Goal: Information Seeking & Learning: Learn about a topic

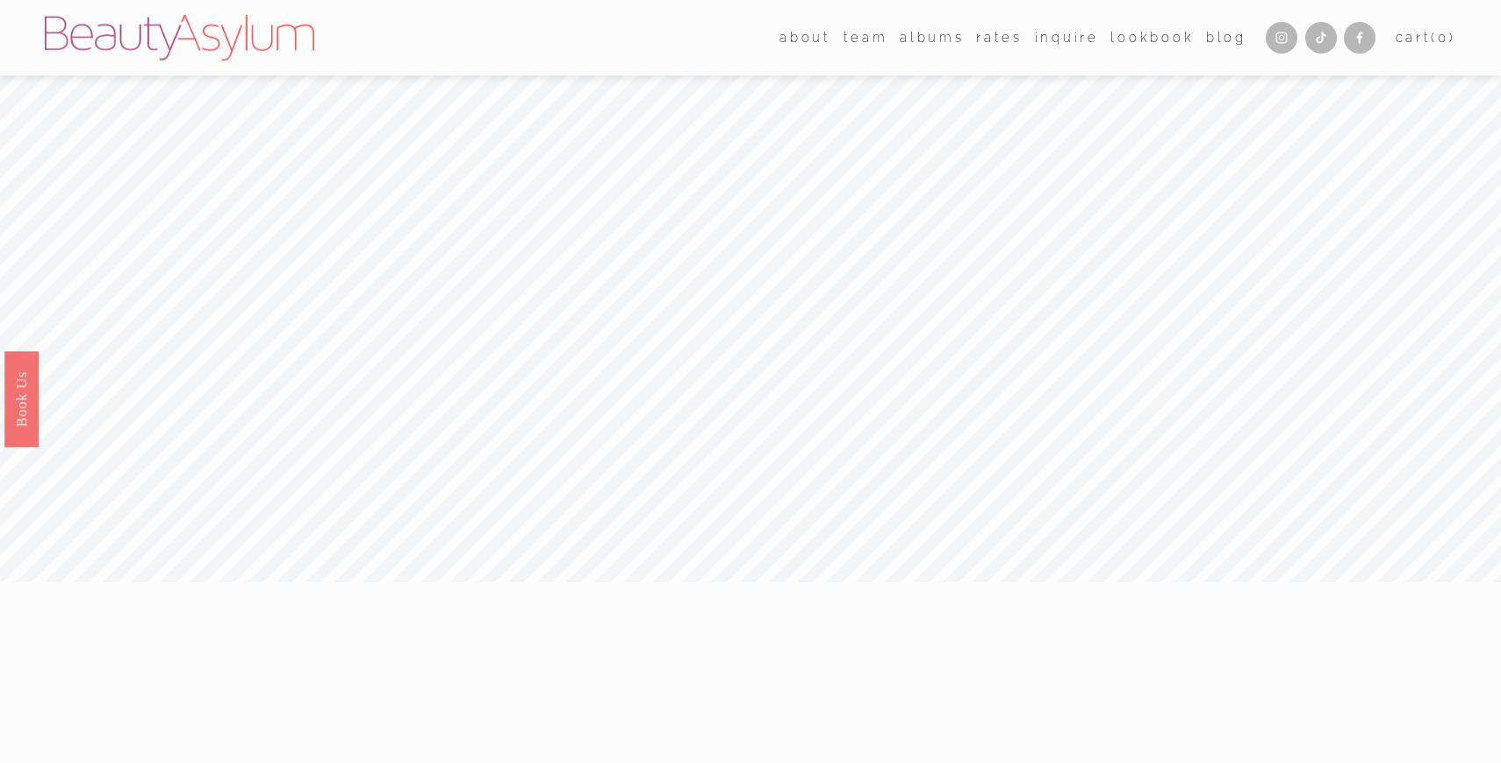
click at [0, 0] on link "[GEOGRAPHIC_DATA]" at bounding box center [0, 0] width 0 height 0
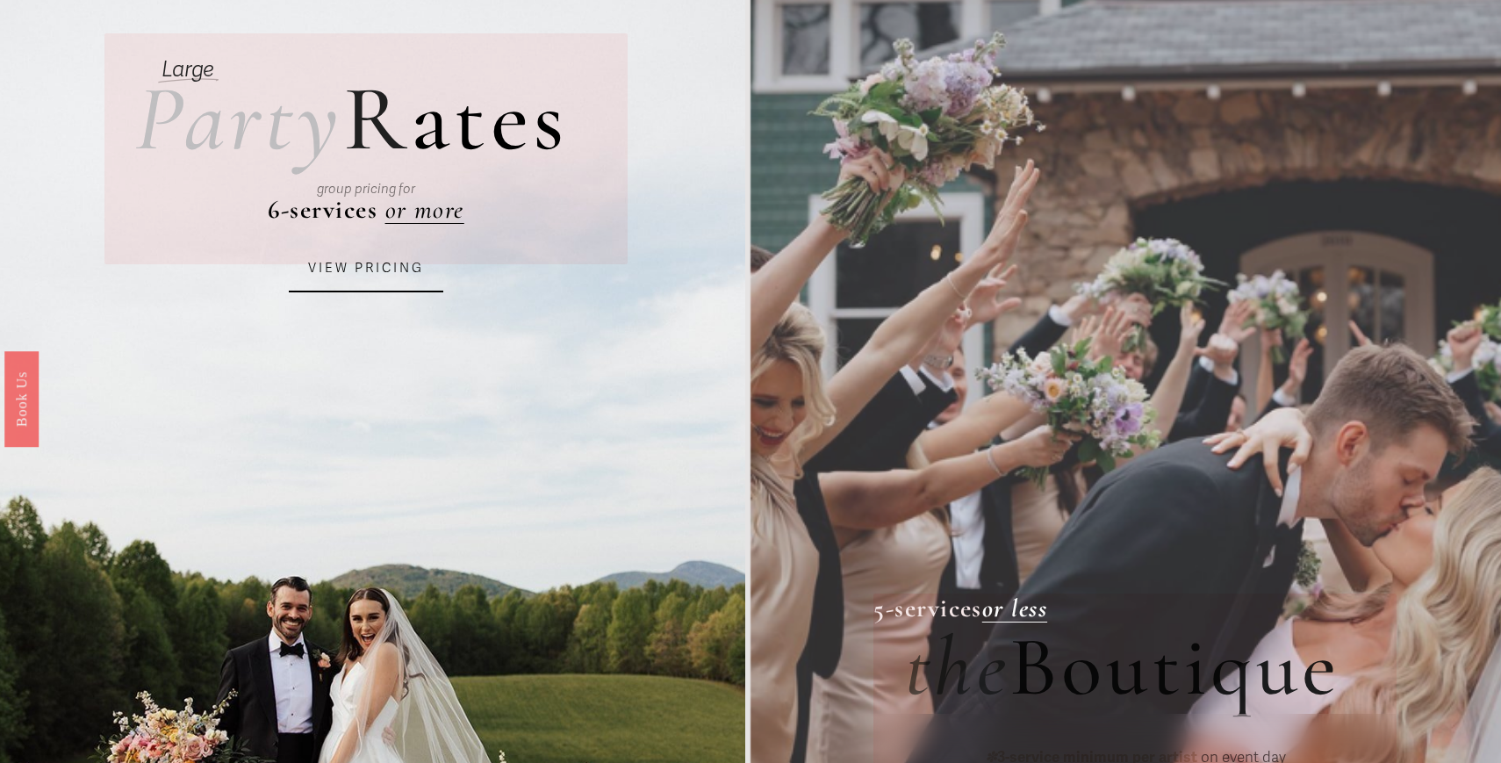
scroll to position [105, 0]
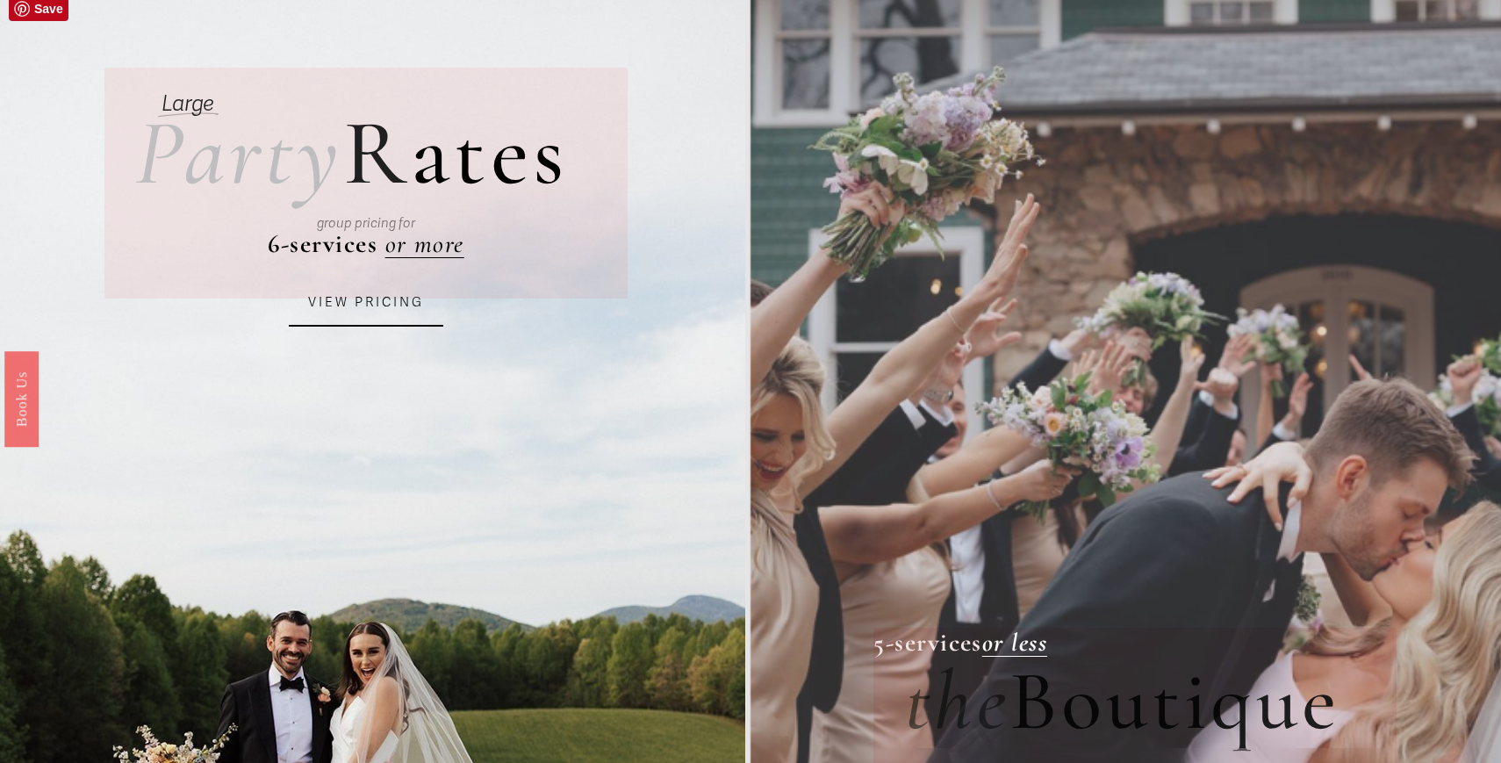
click at [379, 305] on link "VIEW PRICING" at bounding box center [366, 302] width 154 height 47
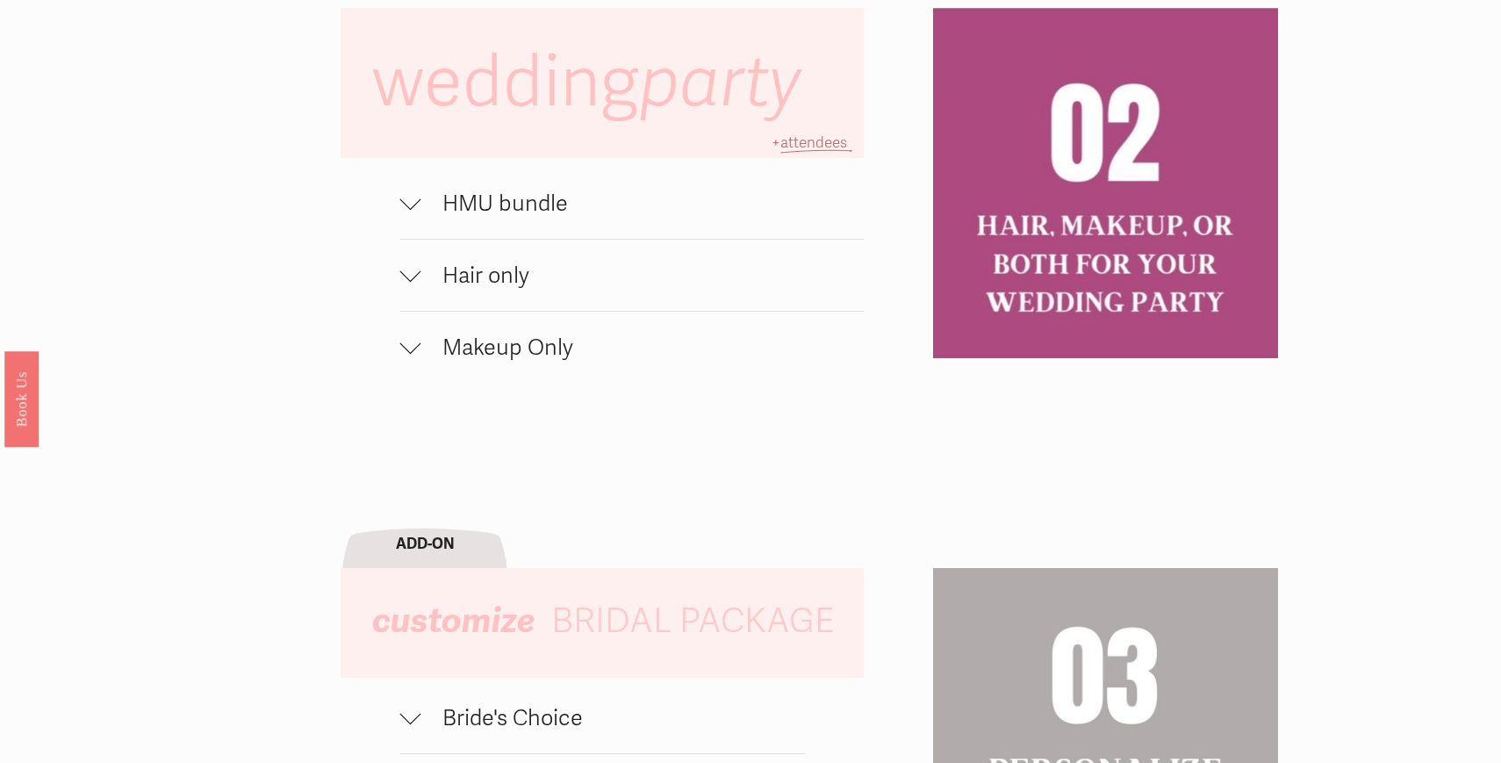
scroll to position [1332, 0]
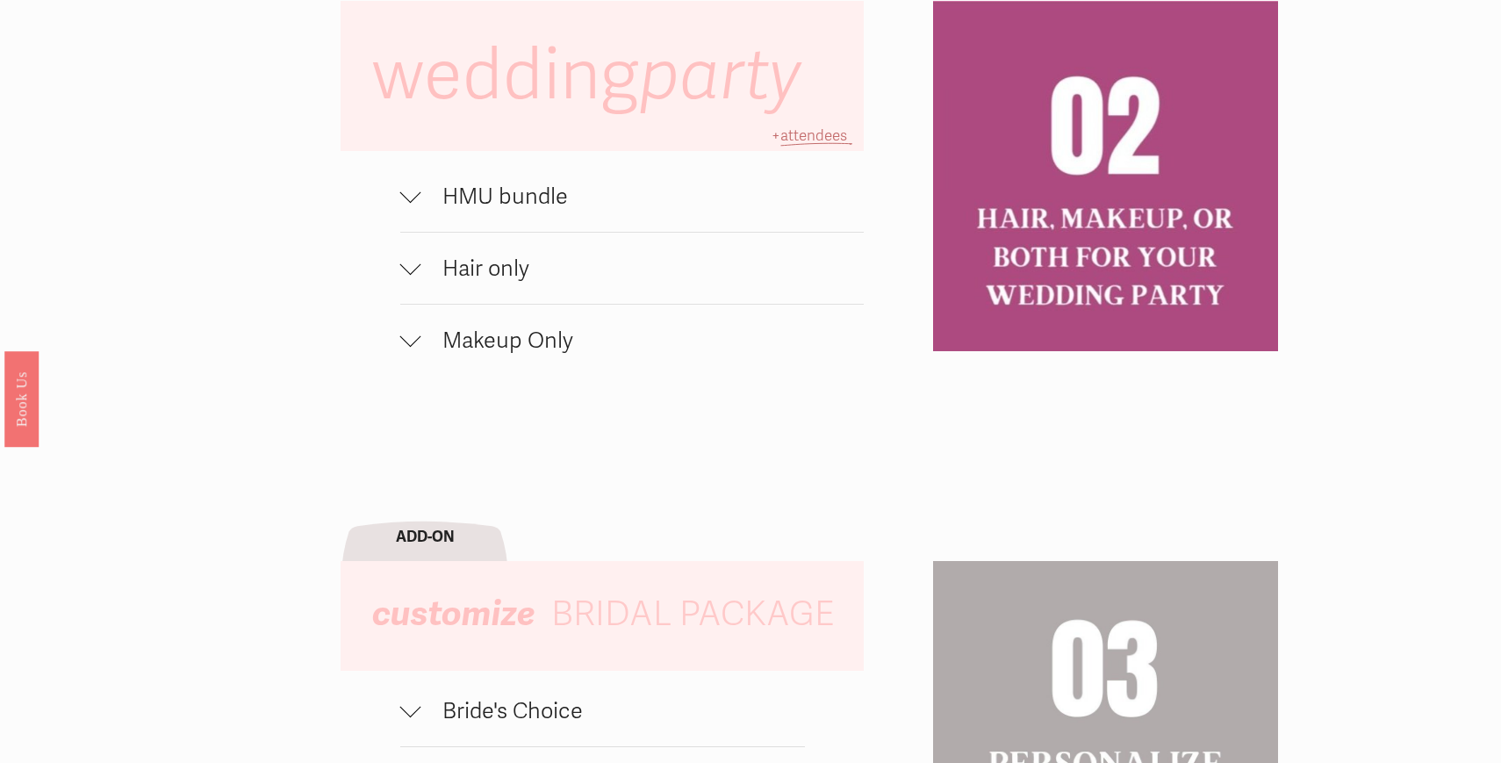
click at [420, 194] on div at bounding box center [410, 196] width 21 height 21
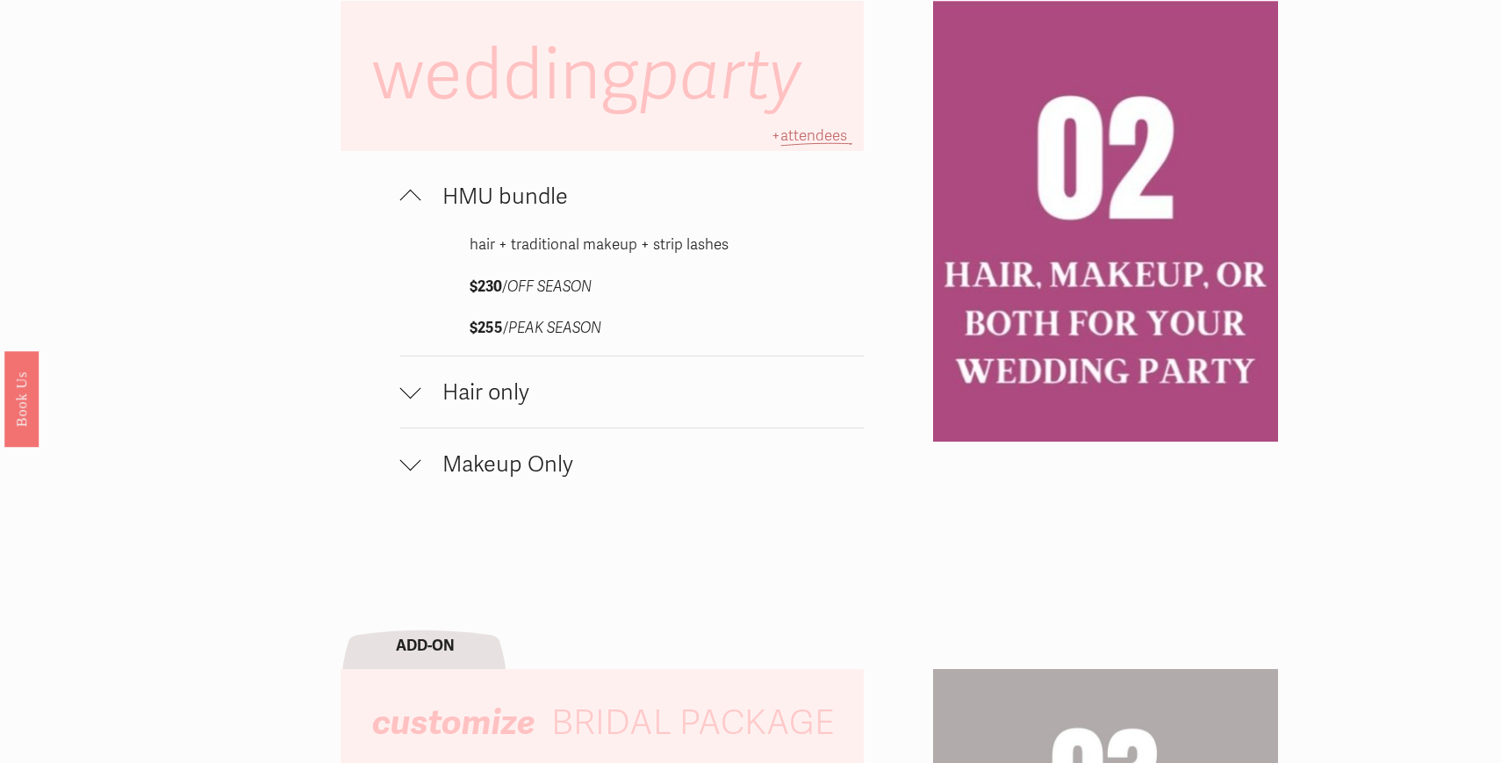
click at [421, 194] on span "HMU bundle" at bounding box center [642, 196] width 442 height 27
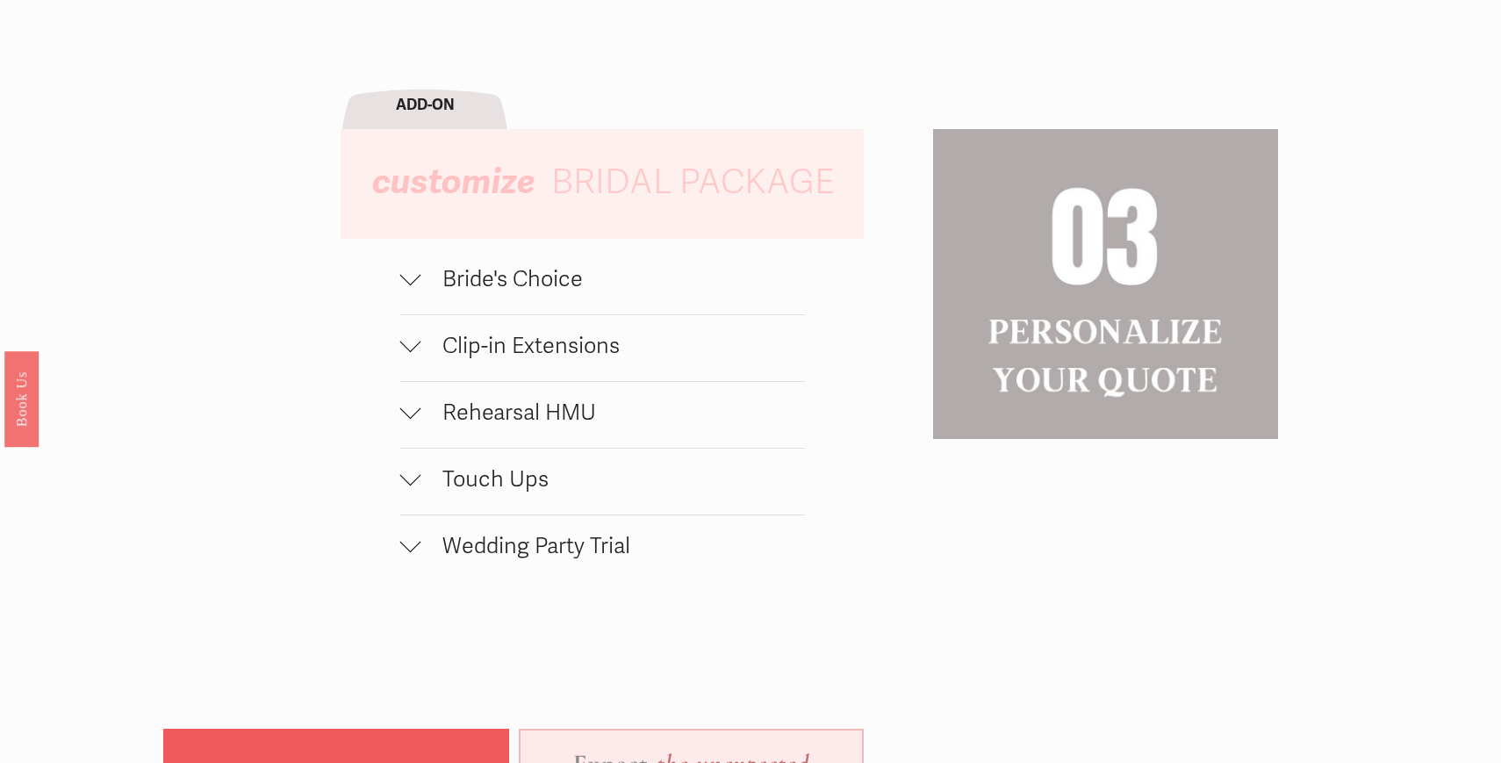
scroll to position [1766, 0]
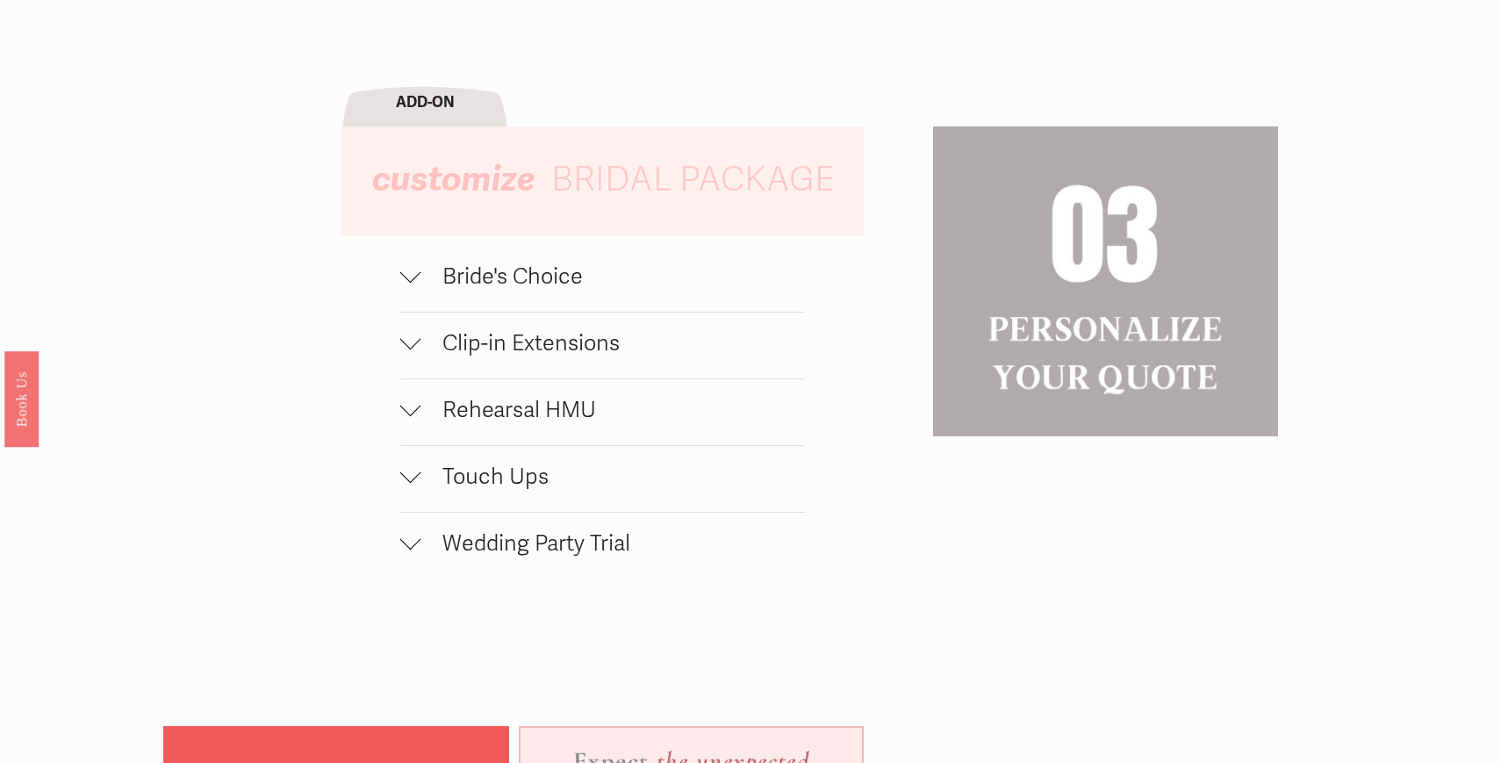
click at [429, 293] on button "Bride's Choice" at bounding box center [602, 279] width 405 height 66
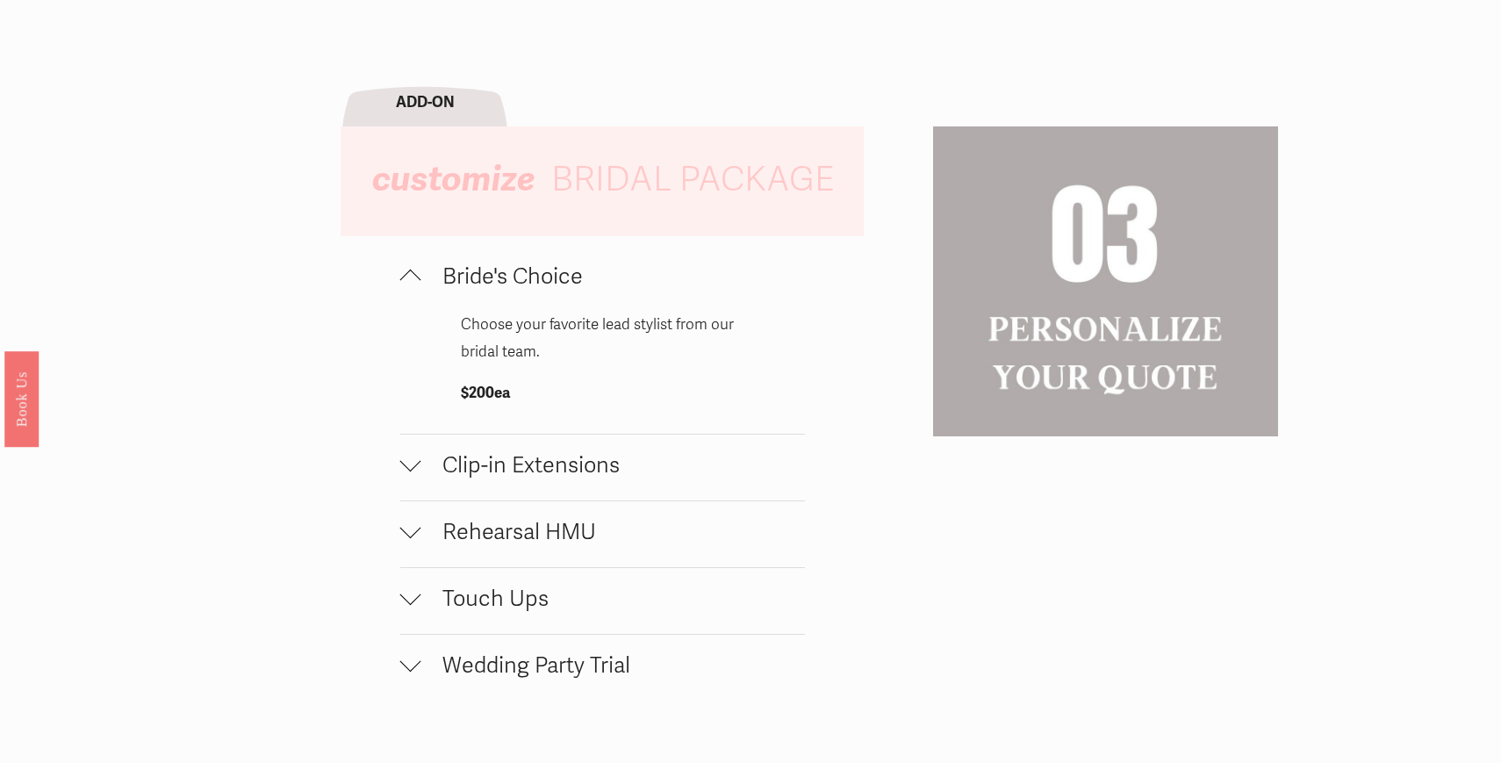
click at [429, 293] on button "Bride's Choice" at bounding box center [602, 279] width 405 height 66
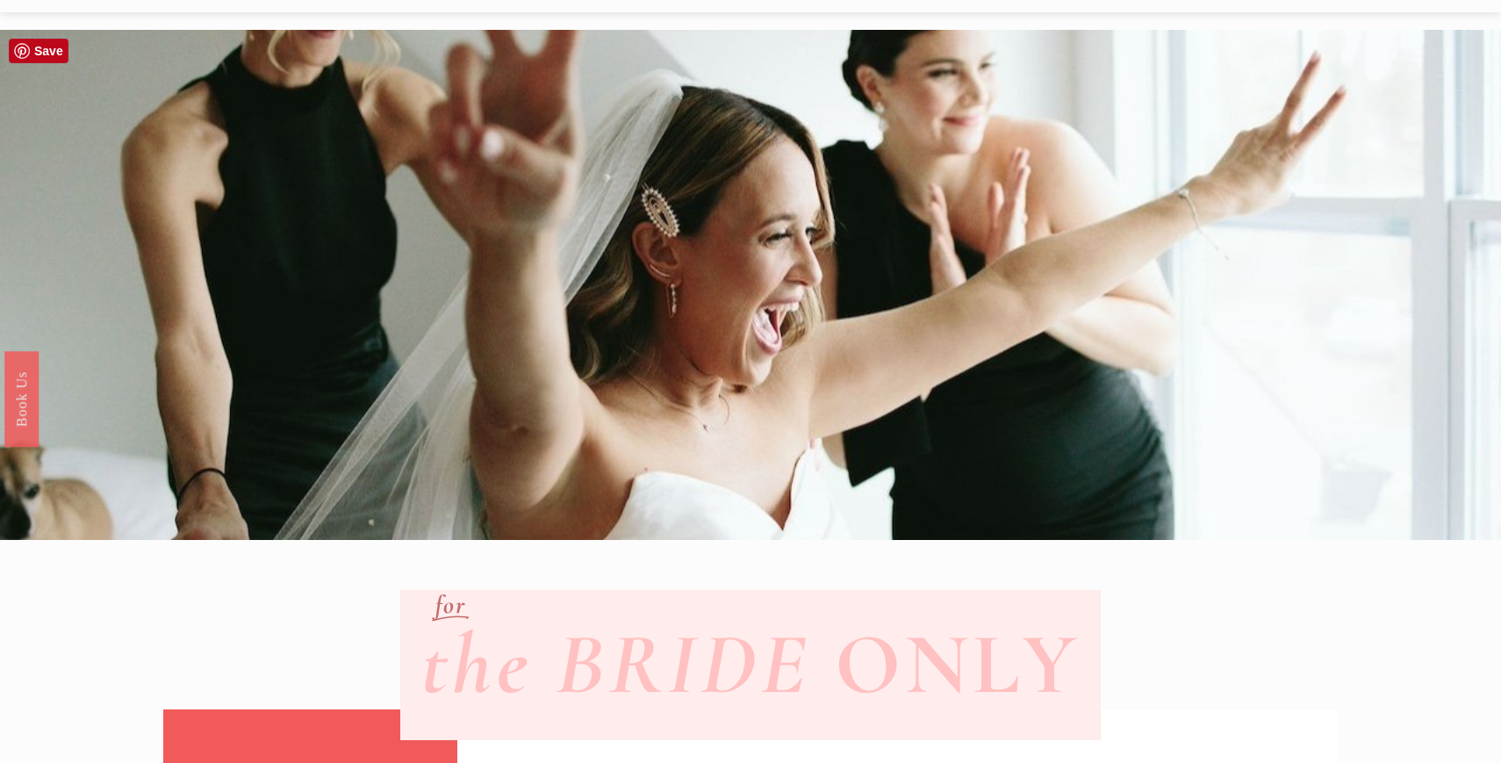
scroll to position [0, 0]
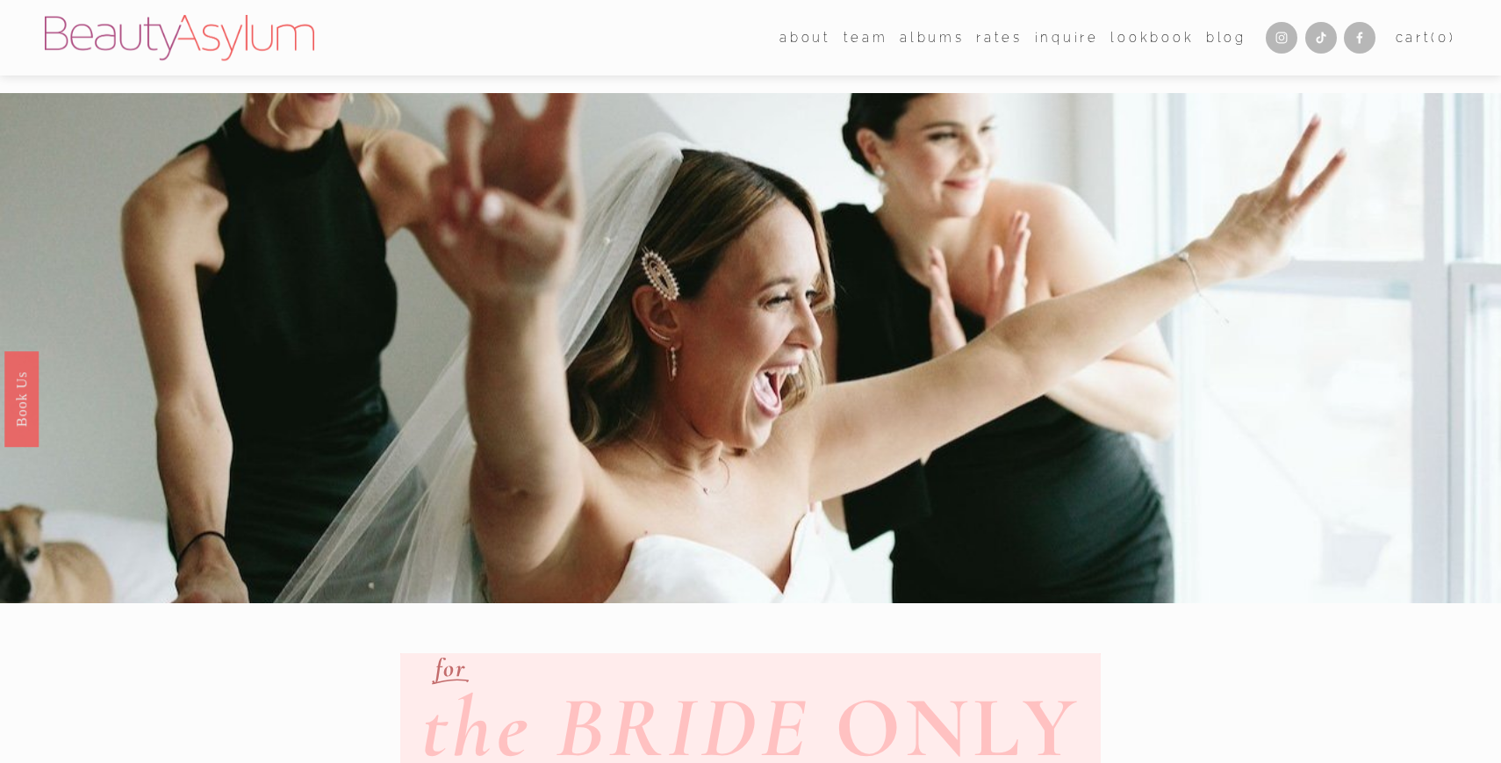
click at [912, 44] on link "albums" at bounding box center [932, 38] width 64 height 26
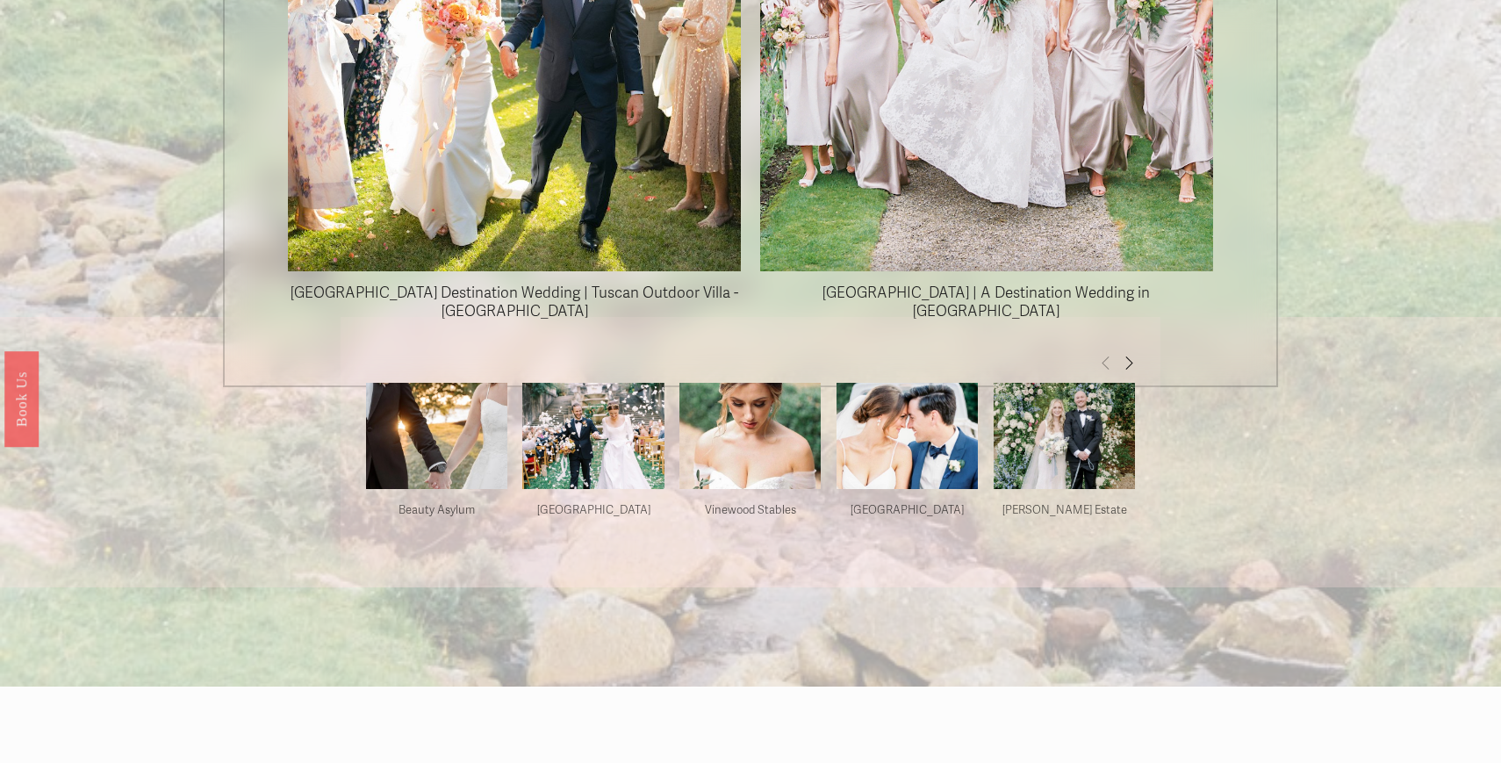
scroll to position [1915, 0]
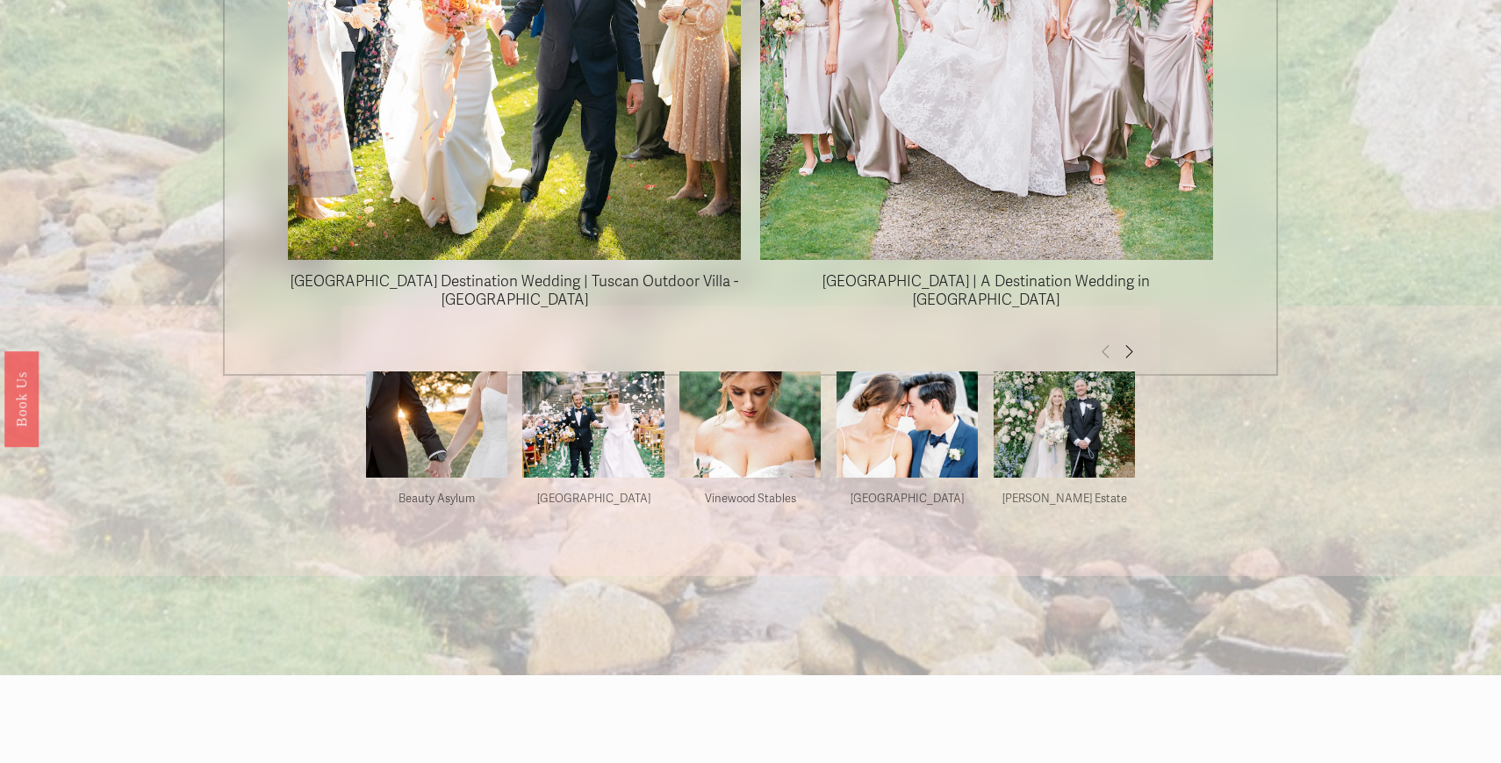
click at [1128, 343] on span "Next" at bounding box center [1129, 350] width 14 height 15
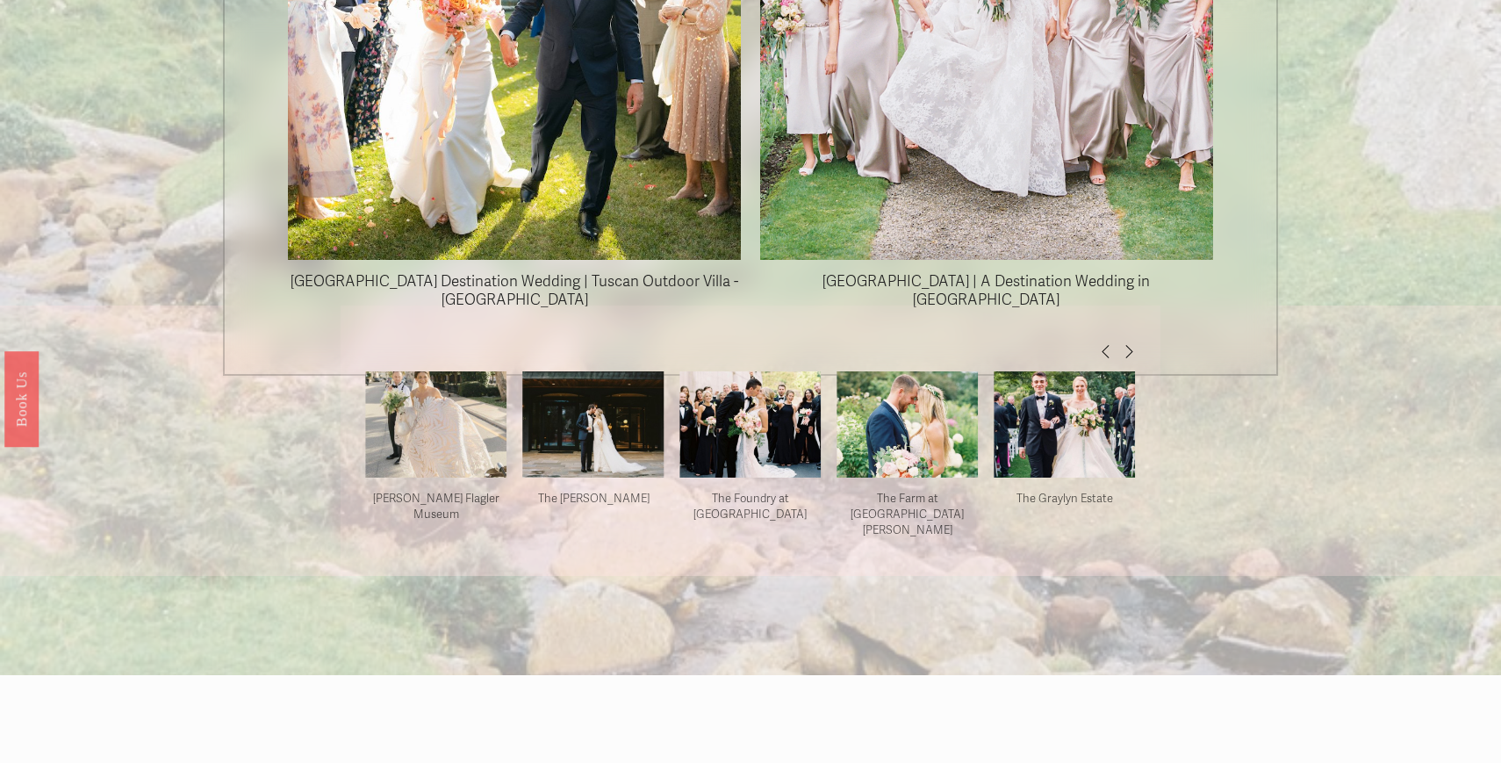
click at [1128, 343] on span "Next" at bounding box center [1129, 350] width 14 height 15
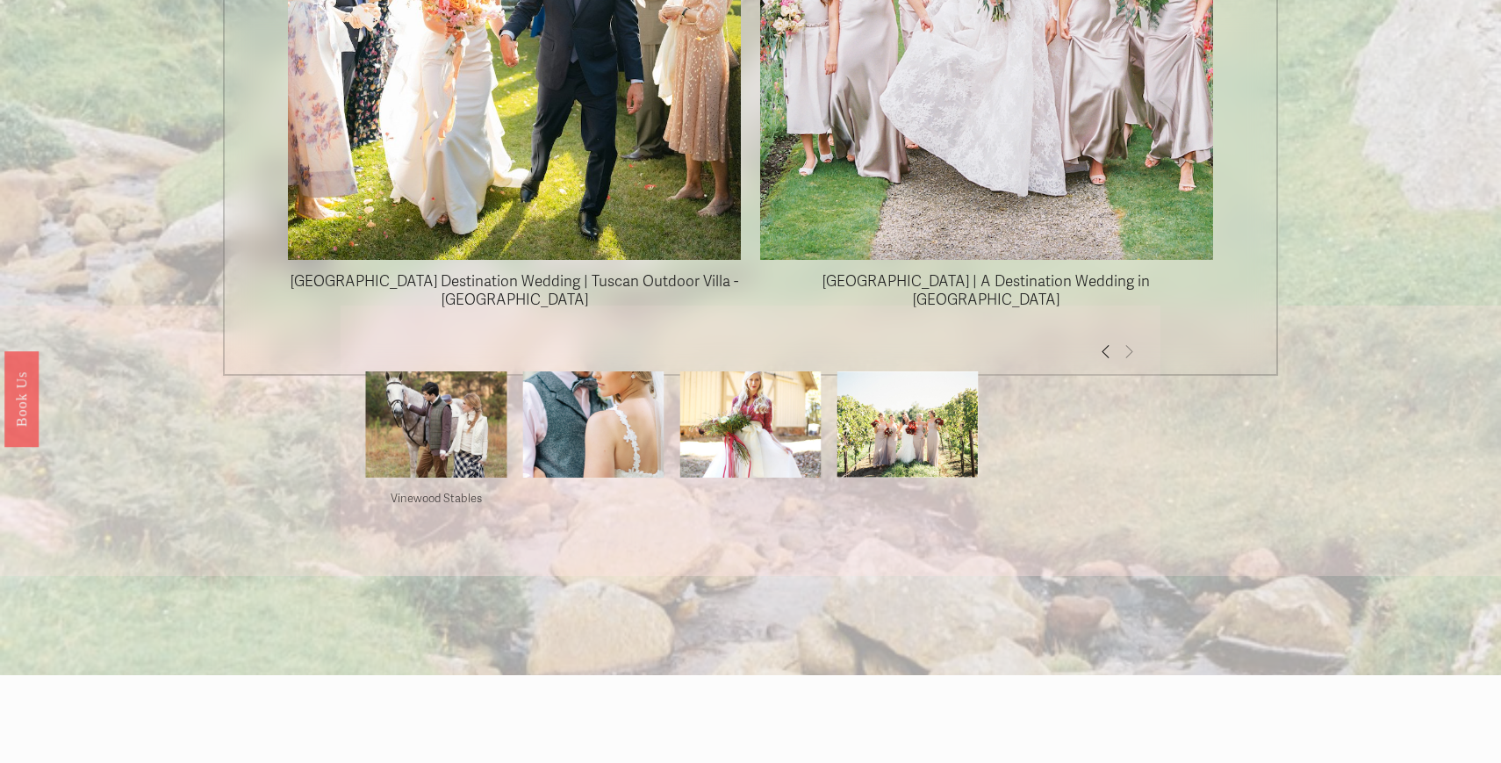
click at [1103, 343] on span "Previous" at bounding box center [1106, 350] width 14 height 15
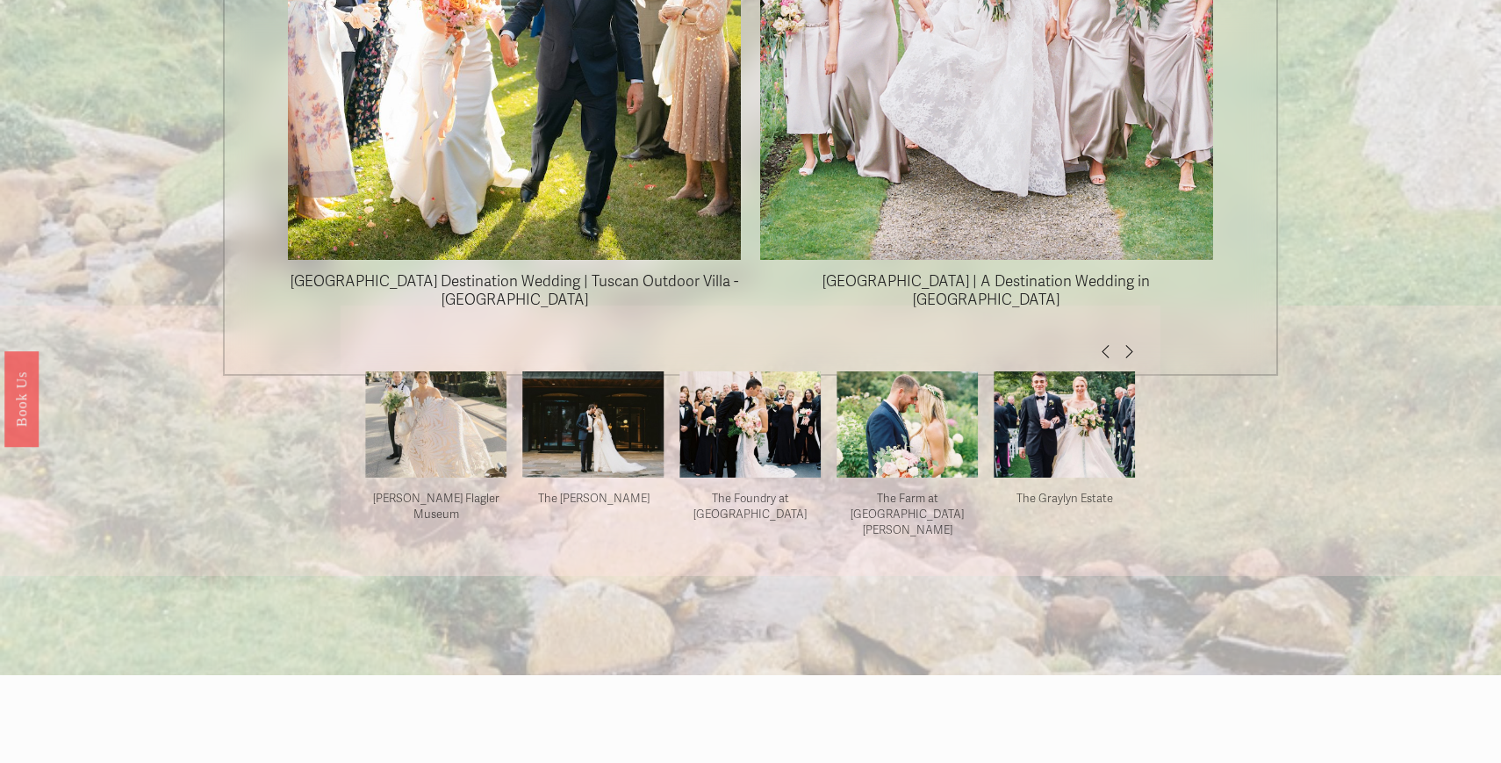
click at [1103, 343] on span "Previous" at bounding box center [1106, 350] width 14 height 15
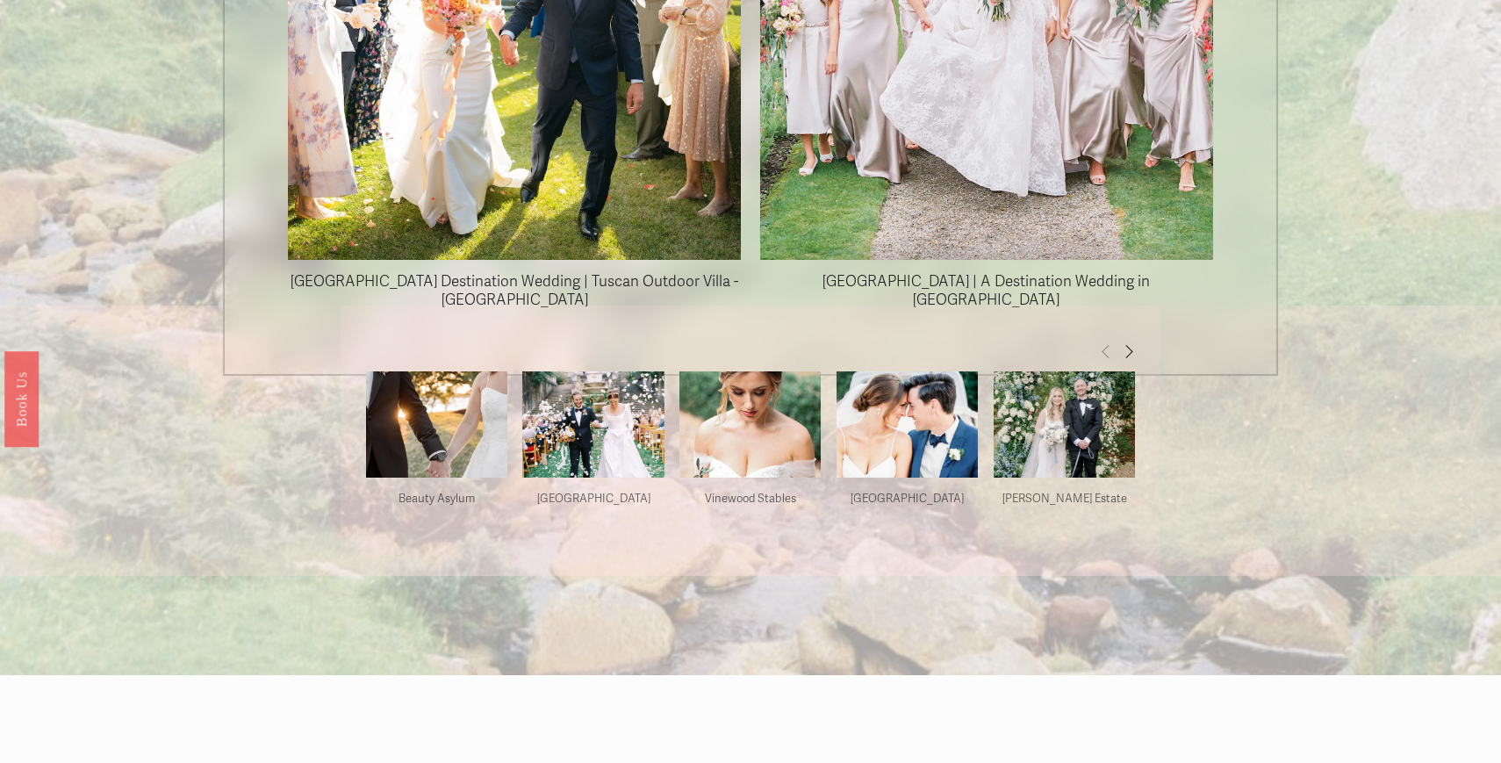
click at [574, 418] on img at bounding box center [592, 424] width 141 height 106
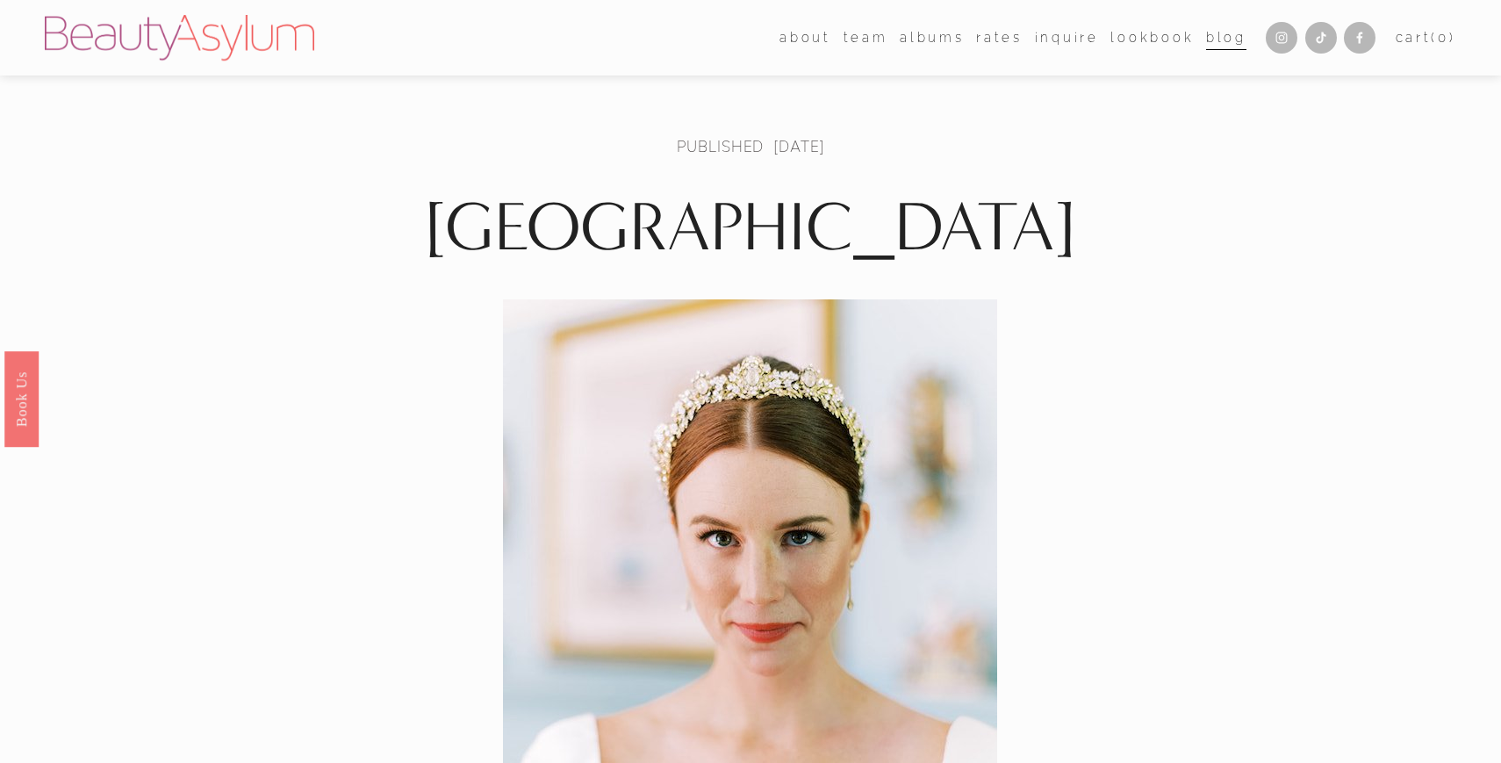
click at [980, 33] on link "Rates" at bounding box center [999, 38] width 47 height 26
